Goal: Information Seeking & Learning: Find specific page/section

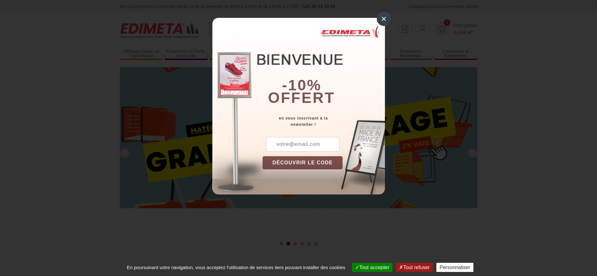
click at [379, 15] on div "×" at bounding box center [384, 19] width 14 height 14
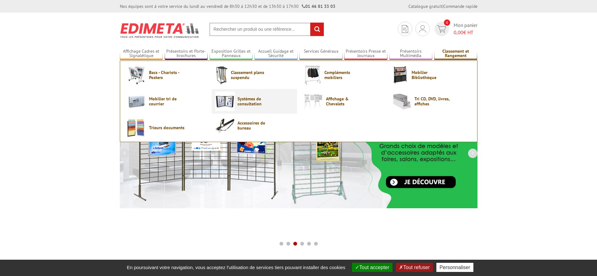
click at [244, 102] on span "Systèmes de consultation" at bounding box center [256, 101] width 38 height 10
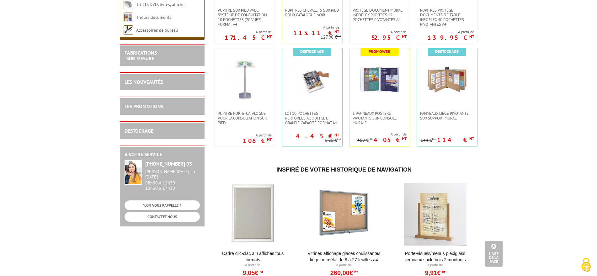
scroll to position [157, 0]
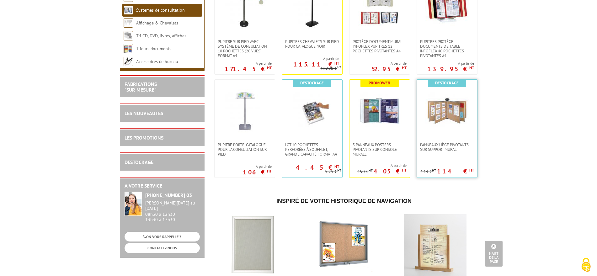
click at [455, 117] on img at bounding box center [447, 111] width 44 height 44
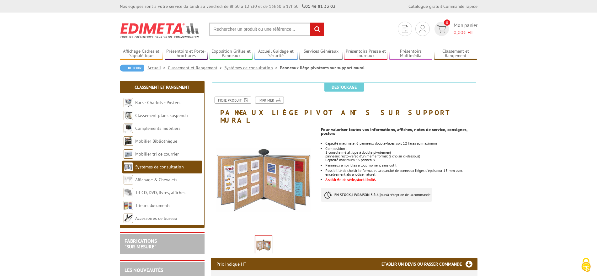
click at [269, 29] on input "text" at bounding box center [266, 29] width 115 height 13
type input "support document mural"
click at [319, 29] on input "rechercher" at bounding box center [316, 29] width 13 height 13
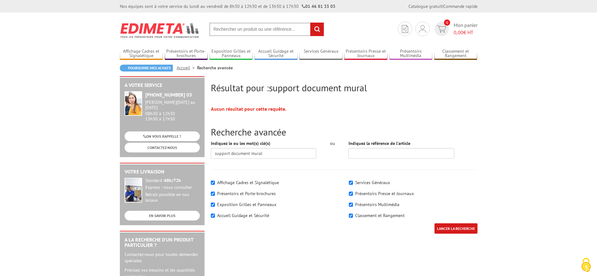
click at [295, 30] on input "text" at bounding box center [266, 29] width 115 height 13
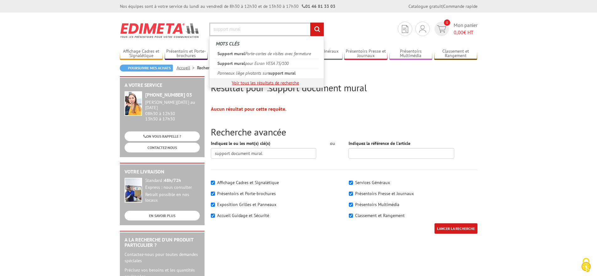
type input "support mural"
click at [291, 83] on link "Voir tous les résultats de recherche" at bounding box center [265, 83] width 67 height 6
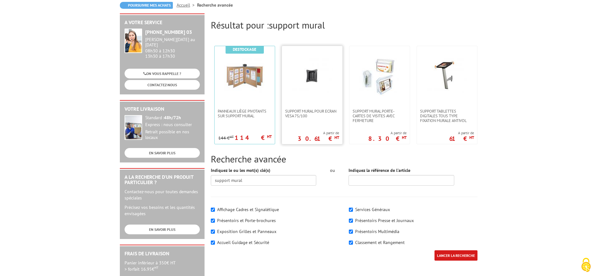
scroll to position [157, 0]
